Goal: Task Accomplishment & Management: Use online tool/utility

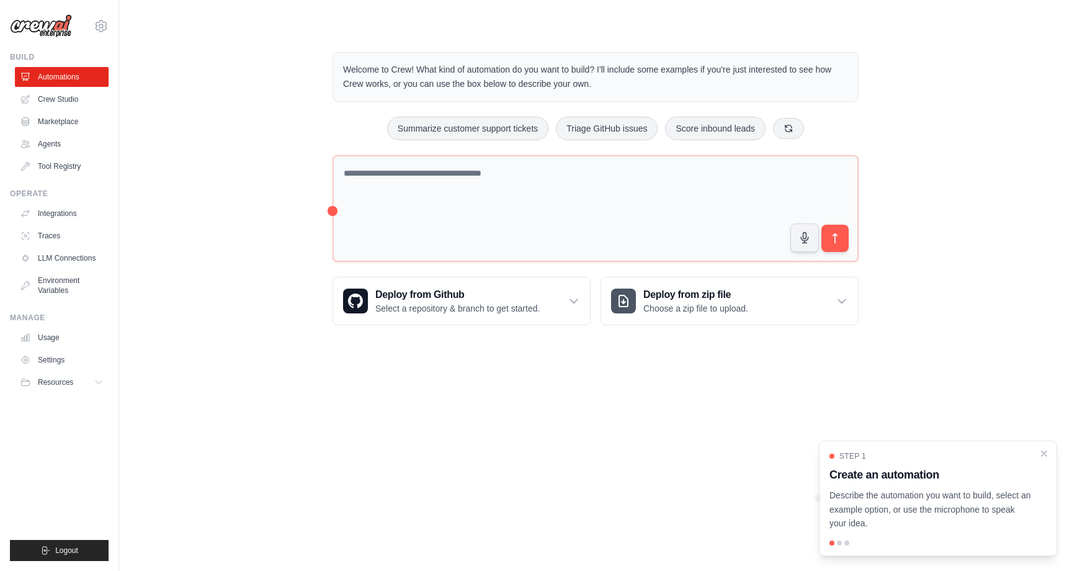
click at [280, 253] on div "Welcome to Crew! What kind of automation do you want to build? I'll include som…" at bounding box center [595, 188] width 913 height 313
click at [58, 214] on link "Integrations" at bounding box center [63, 213] width 94 height 20
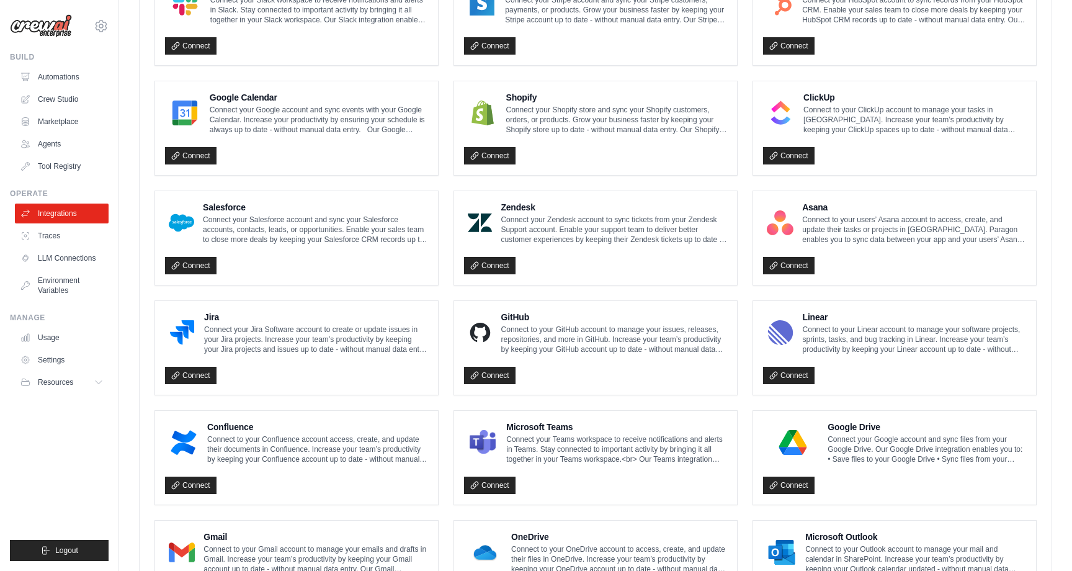
scroll to position [593, 0]
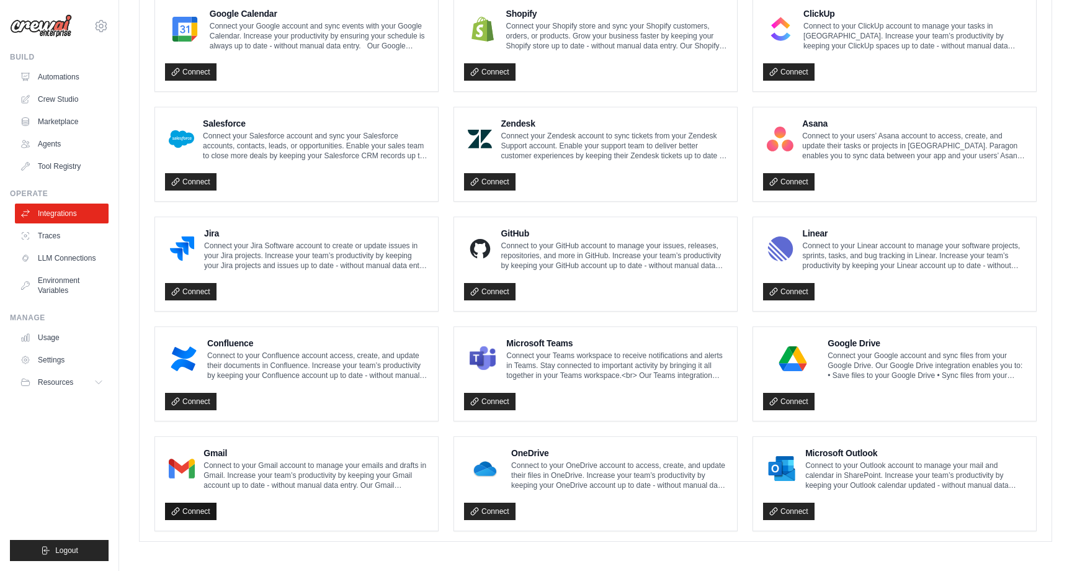
click at [199, 511] on link "Connect" at bounding box center [190, 511] width 51 height 17
click at [742, 189] on ul "Notion Connect to your Notion account to manage your pages and databases in Not…" at bounding box center [595, 154] width 882 height 754
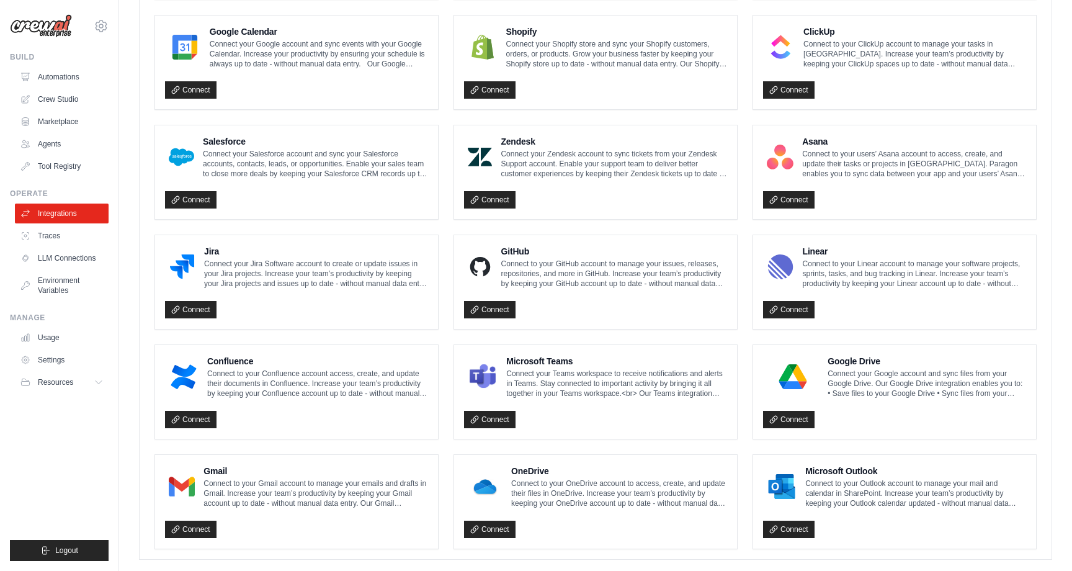
scroll to position [577, 0]
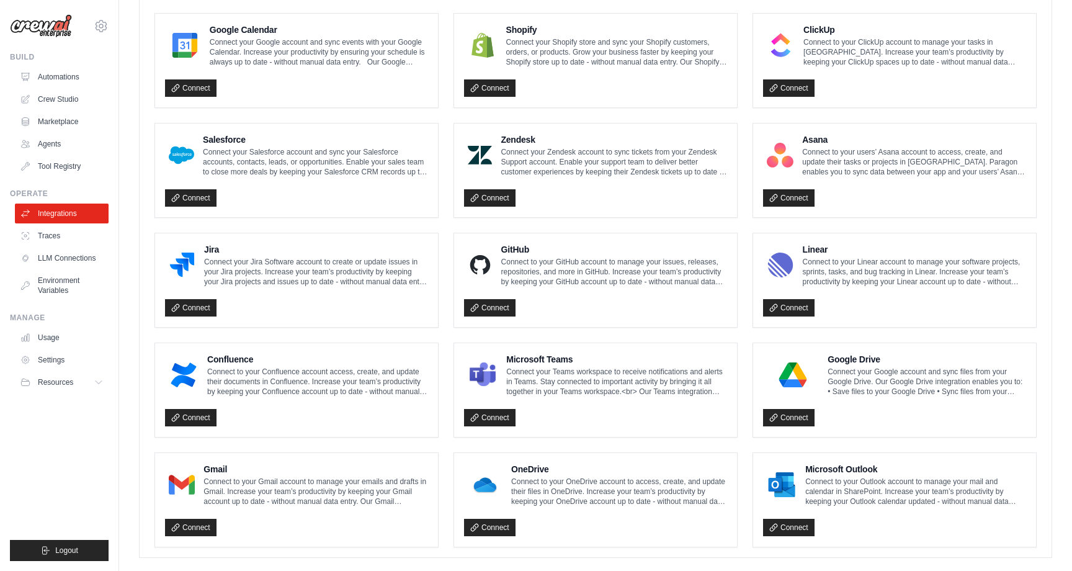
click at [971, 14] on div "ClickUp Connect to your ClickUp account to manage your tasks in ClickUp. Increa…" at bounding box center [894, 61] width 283 height 94
